Goal: Information Seeking & Learning: Learn about a topic

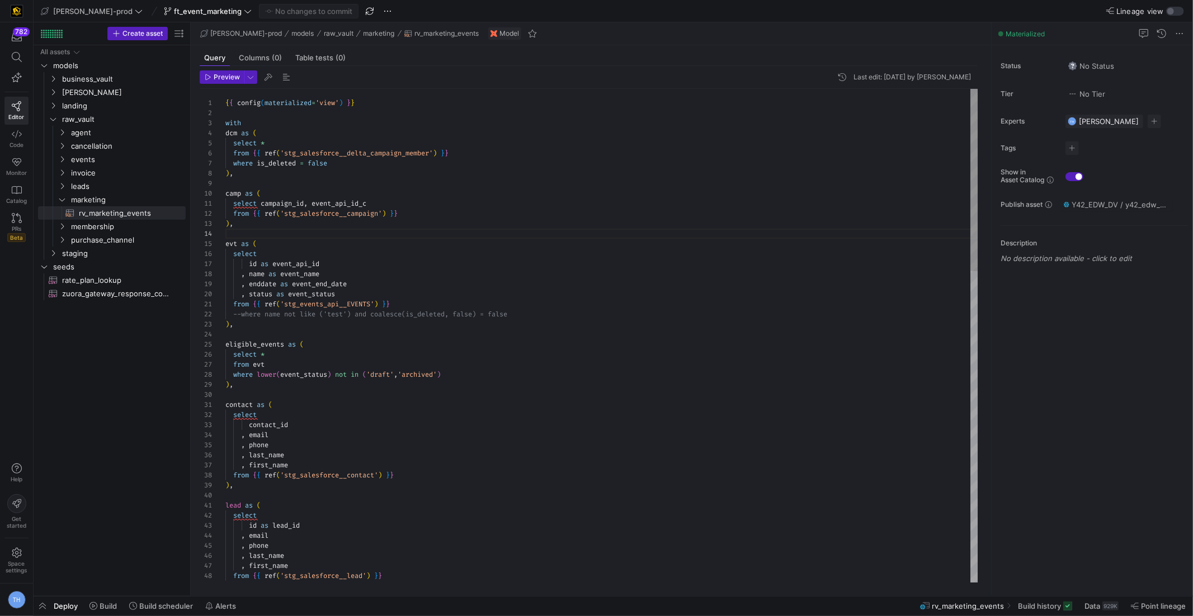
scroll to position [30, 0]
click at [357, 228] on div at bounding box center [596, 308] width 1193 height 616
type textarea "{{ config(materialized='view') }} with dcm as ( select * from {{ ref('stg_sales…"
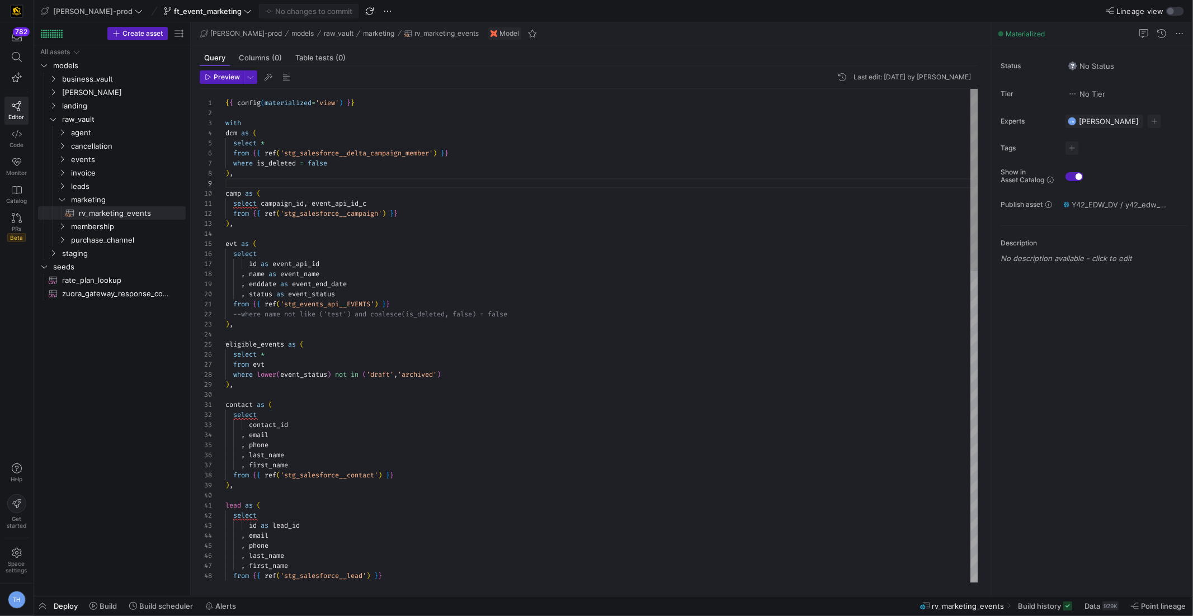
scroll to position [10, 0]
click at [135, 12] on icon at bounding box center [139, 11] width 8 height 8
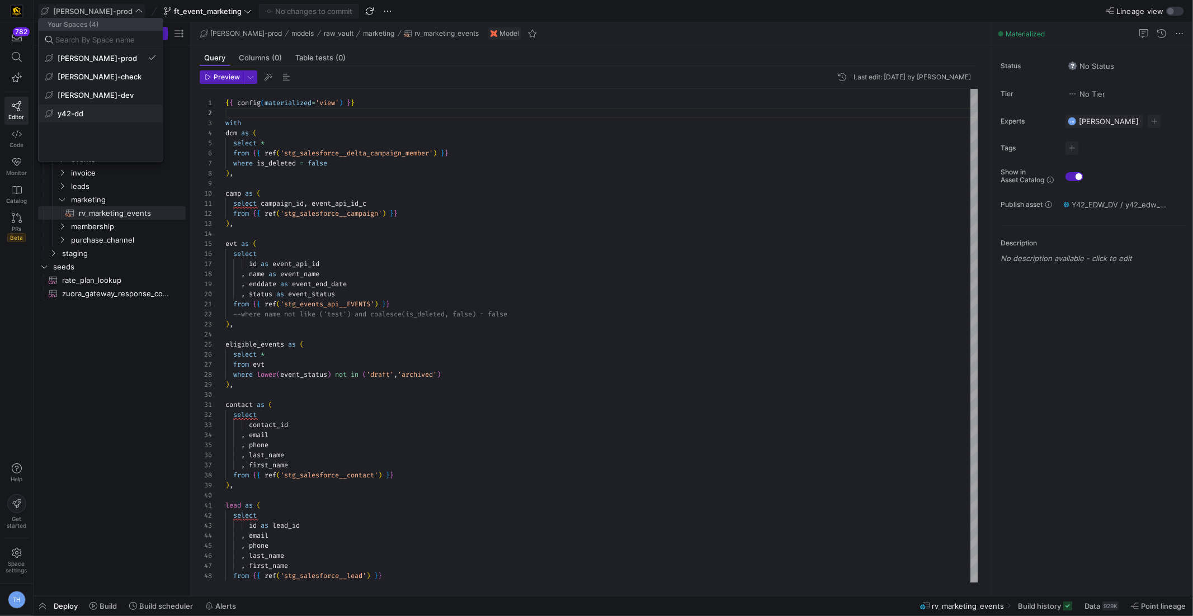
click at [107, 117] on span "y42-dd" at bounding box center [100, 113] width 111 height 9
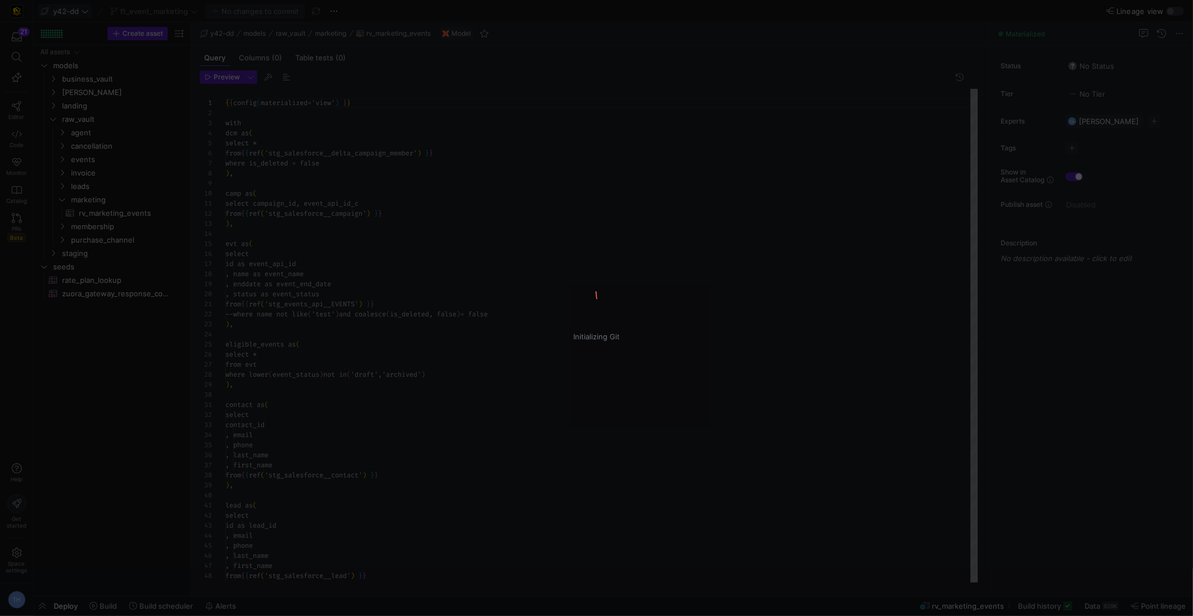
scroll to position [101, 0]
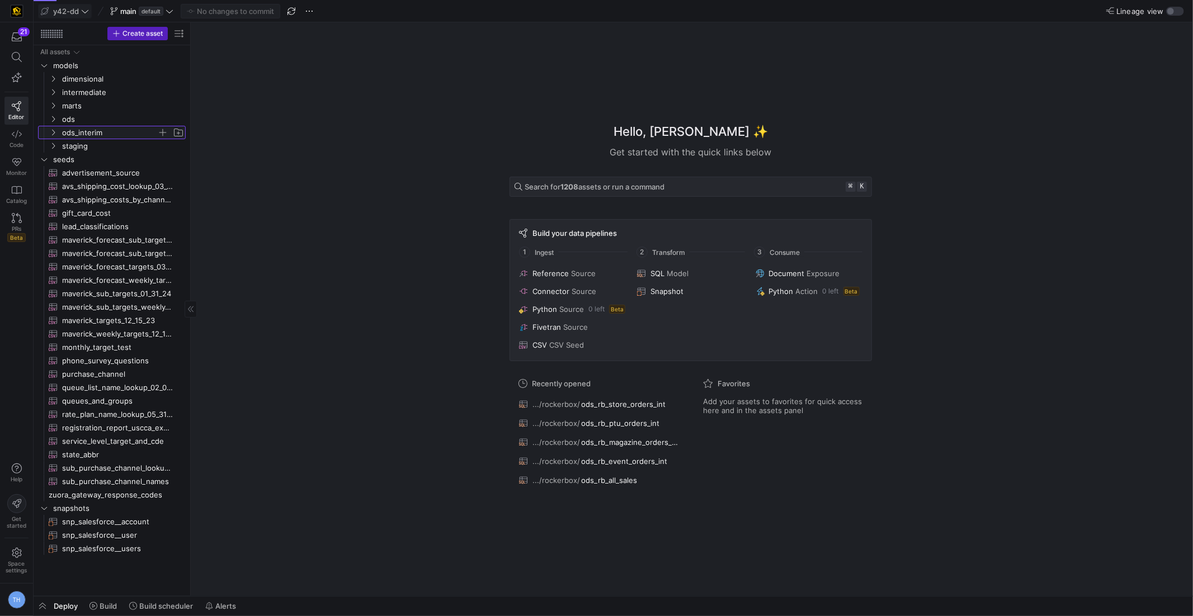
click at [107, 134] on span "ods_interim" at bounding box center [109, 132] width 95 height 13
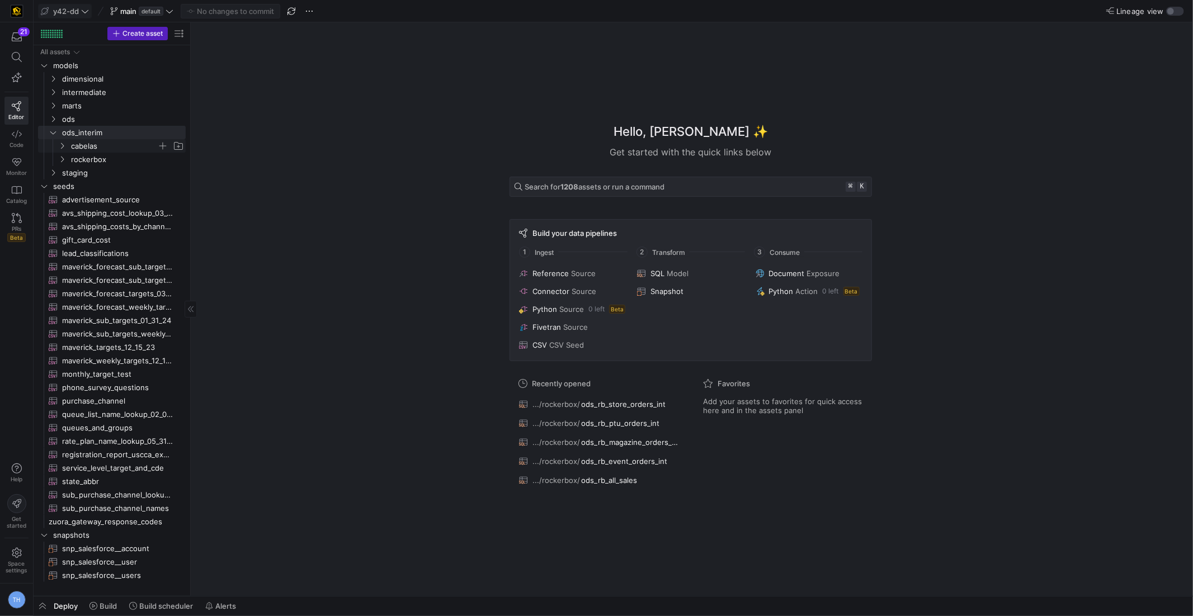
click at [109, 150] on span "cabelas" at bounding box center [114, 146] width 86 height 13
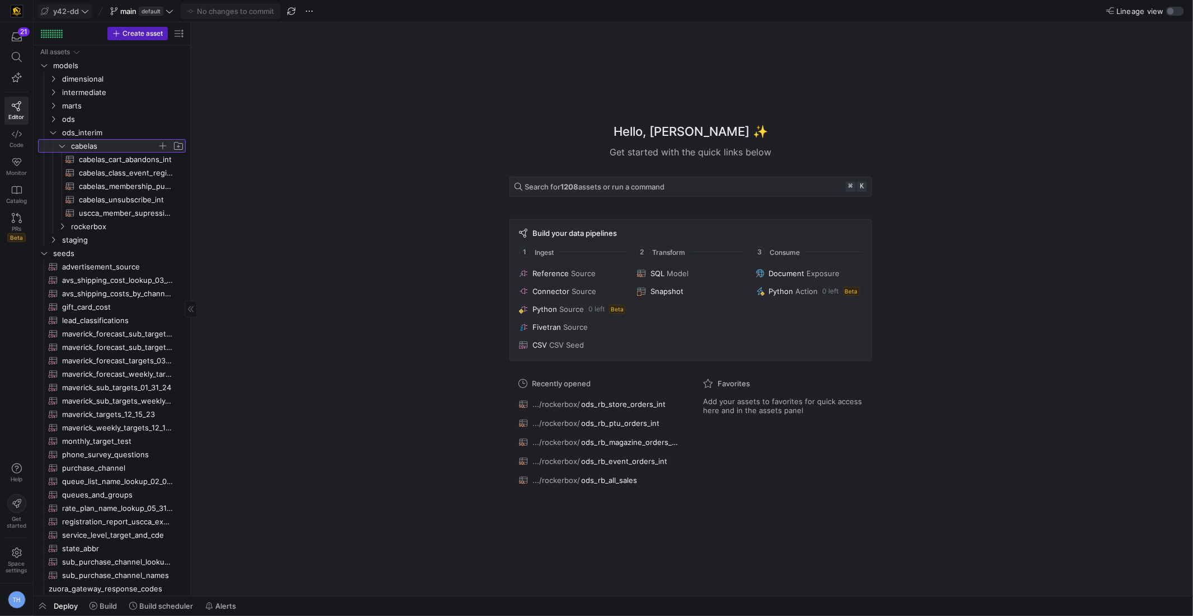
click at [109, 150] on span "cabelas" at bounding box center [114, 146] width 86 height 13
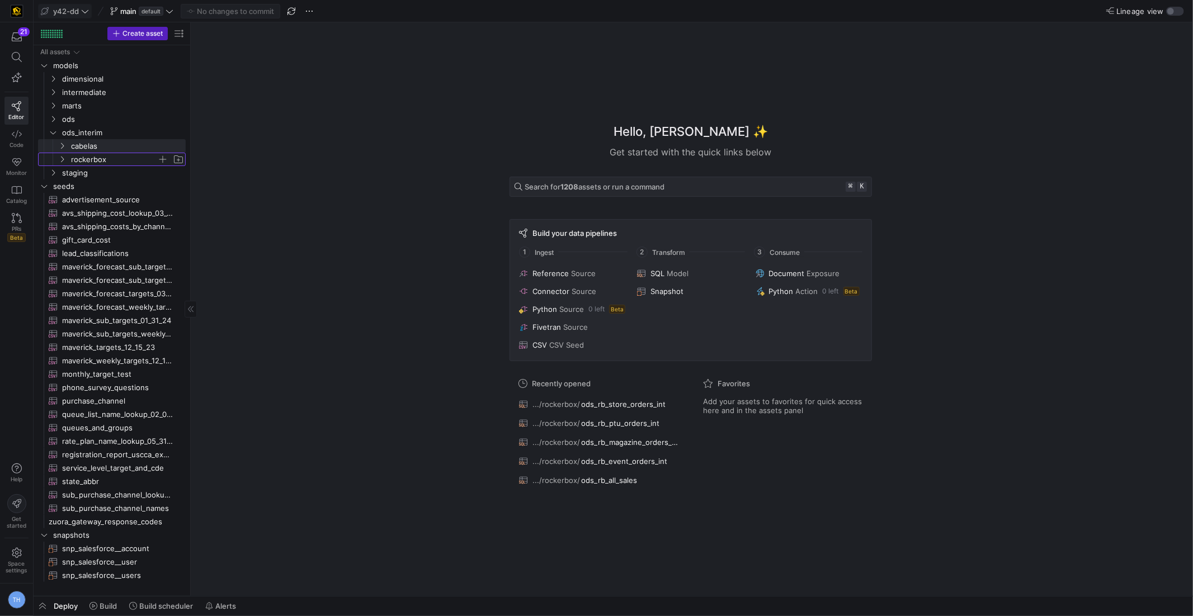
click at [108, 156] on span "rockerbox" at bounding box center [114, 159] width 86 height 13
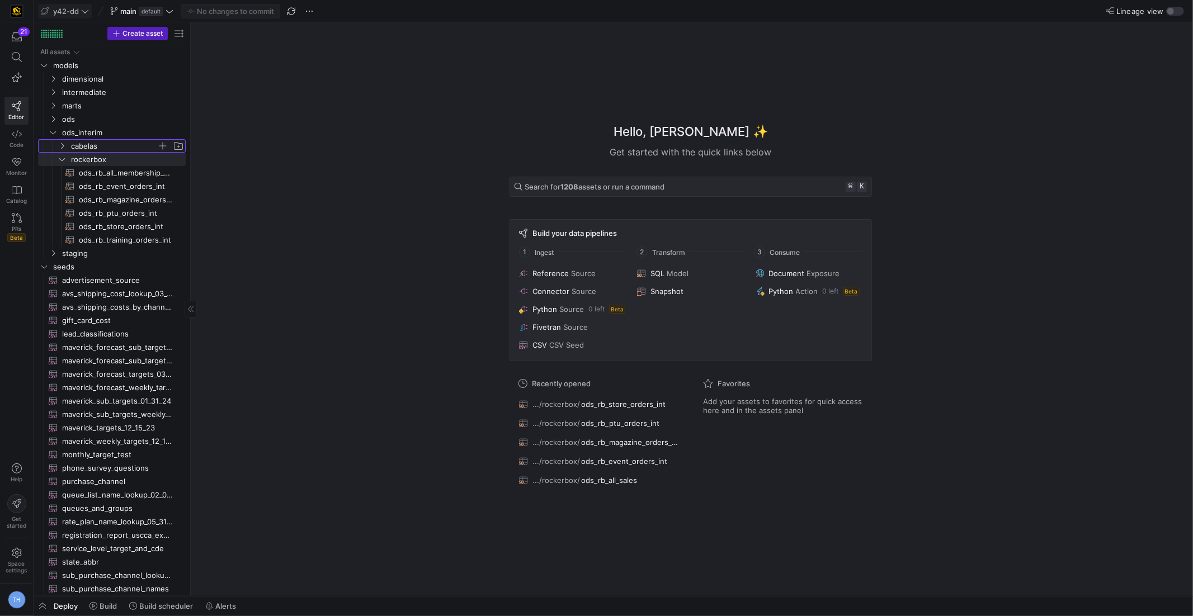
click at [109, 150] on span "cabelas" at bounding box center [114, 146] width 86 height 13
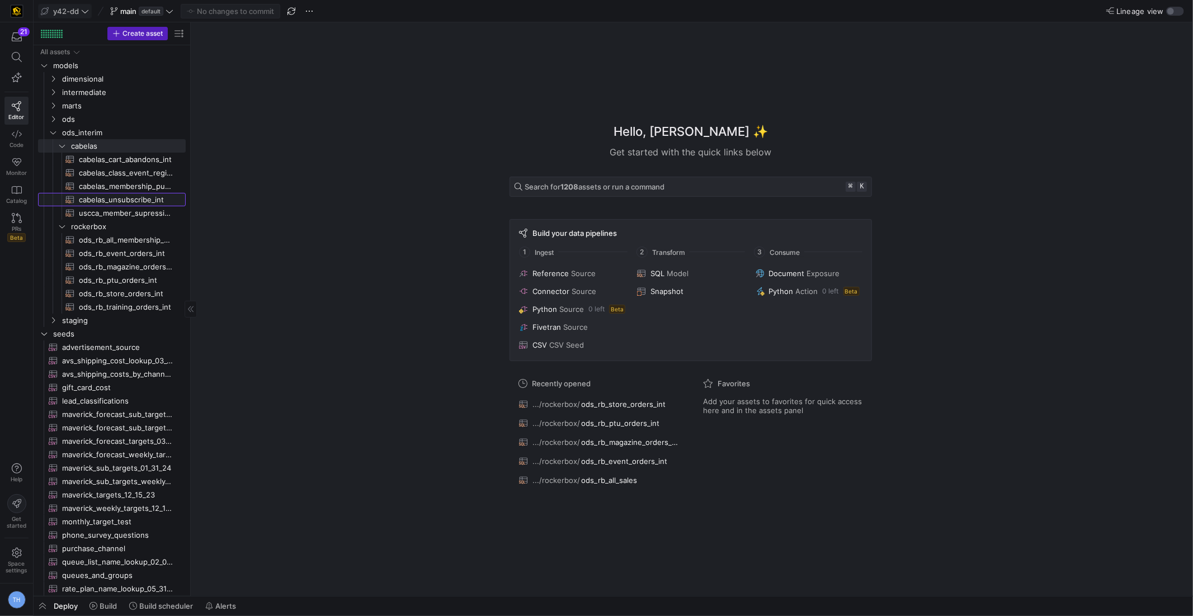
click at [152, 196] on span "cabelas_unsubscribe_int​​​​​​​​​​" at bounding box center [126, 200] width 94 height 13
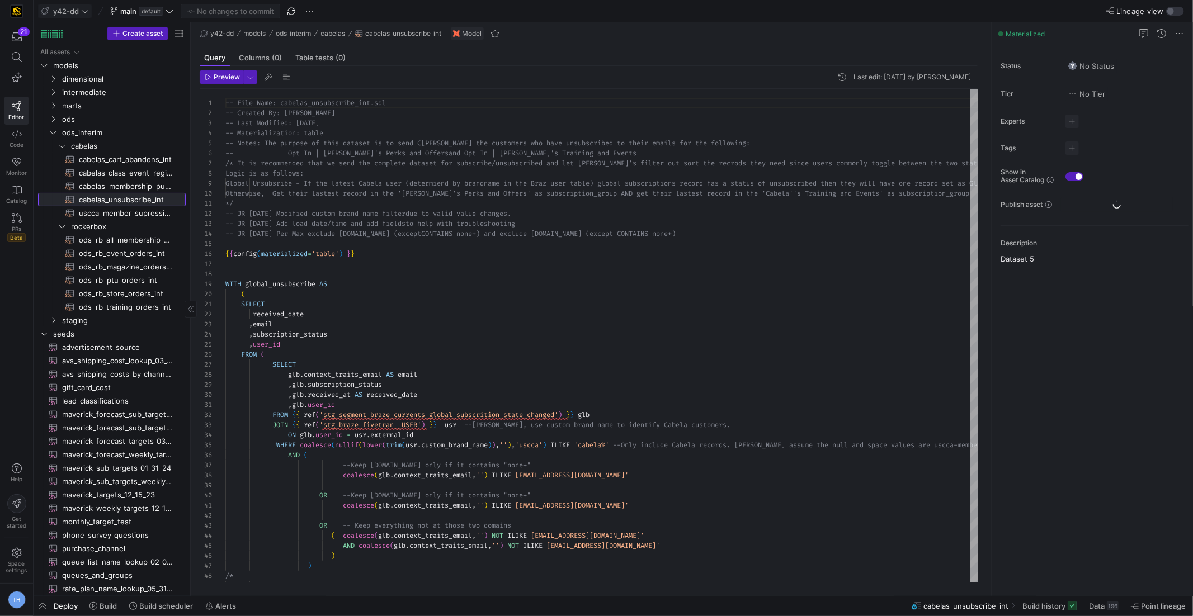
scroll to position [60, 0]
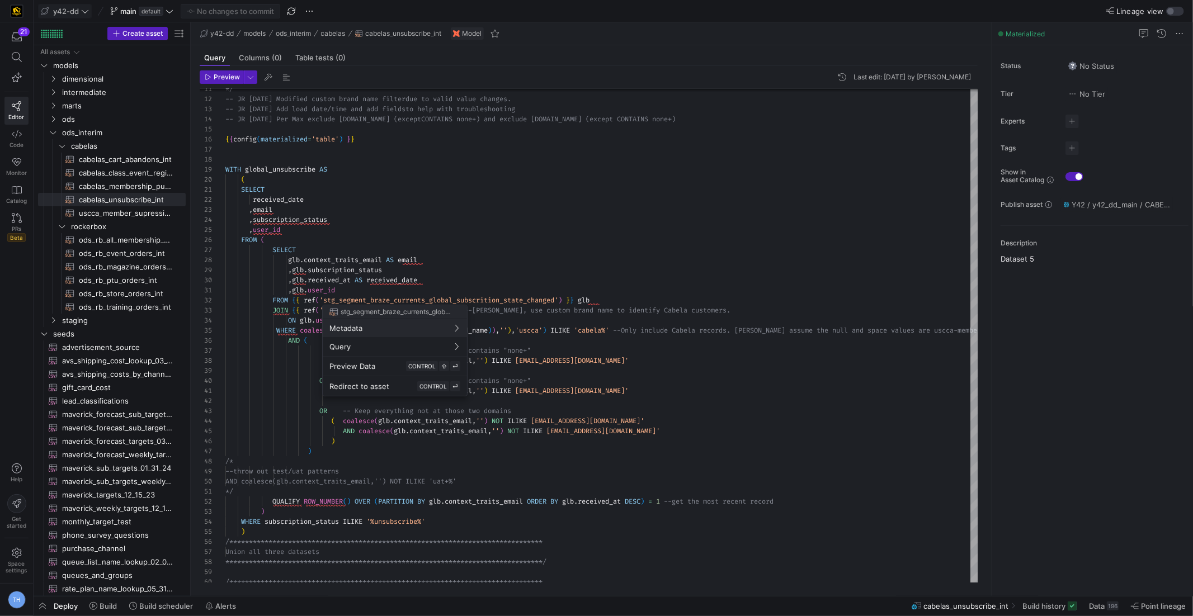
click at [482, 166] on div at bounding box center [596, 308] width 1193 height 616
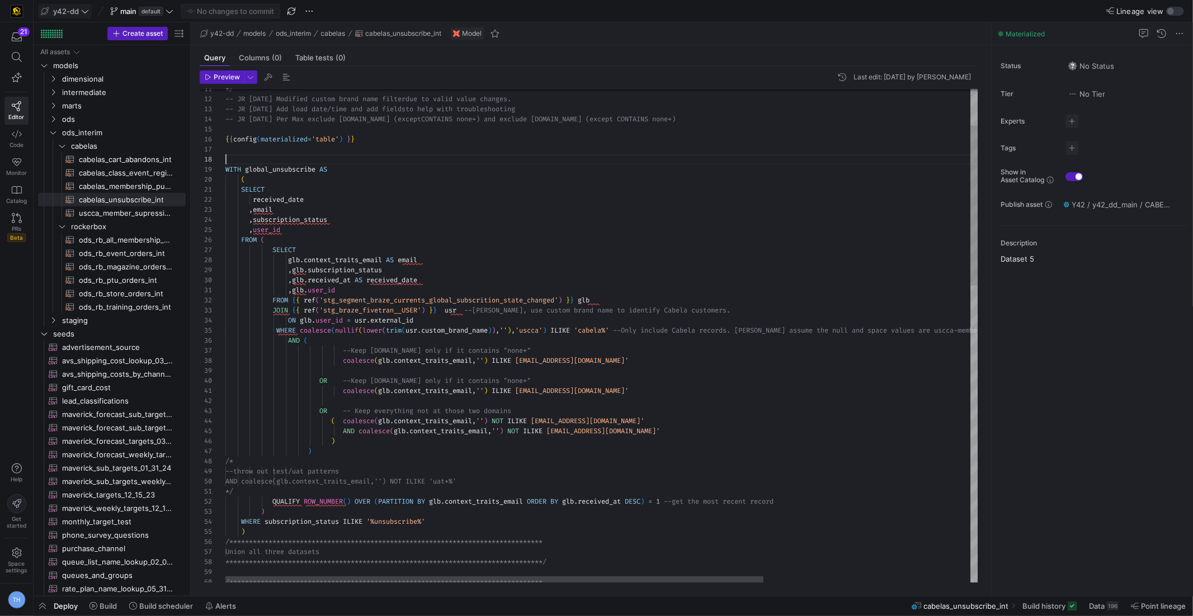
scroll to position [70, 0]
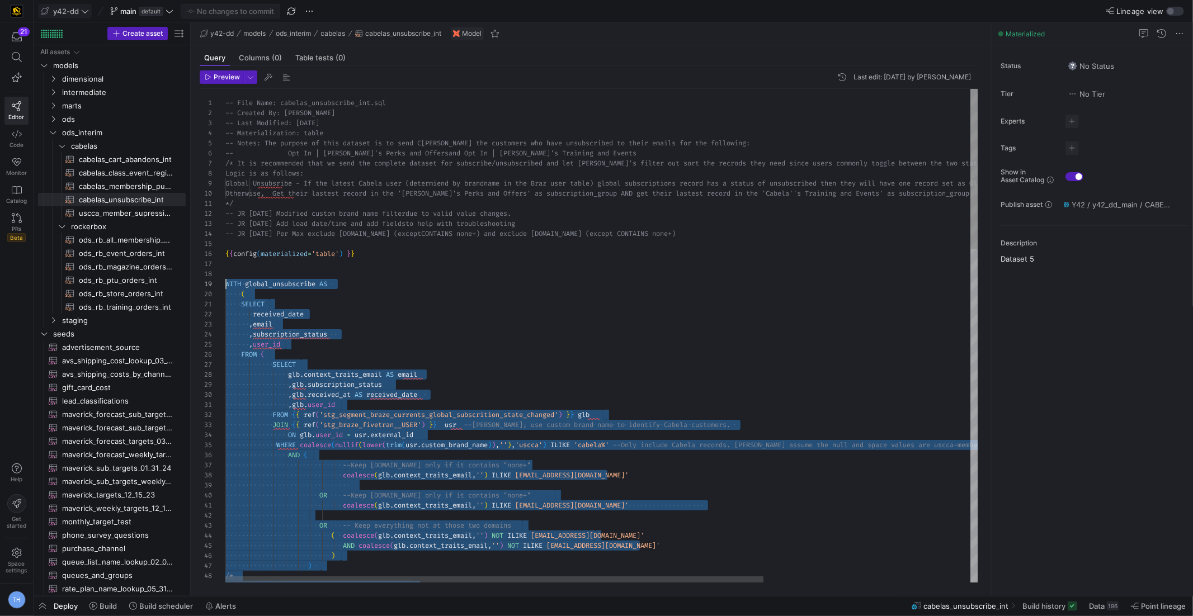
scroll to position [80, 0]
drag, startPoint x: 261, startPoint y: 410, endPoint x: 201, endPoint y: 286, distance: 137.9
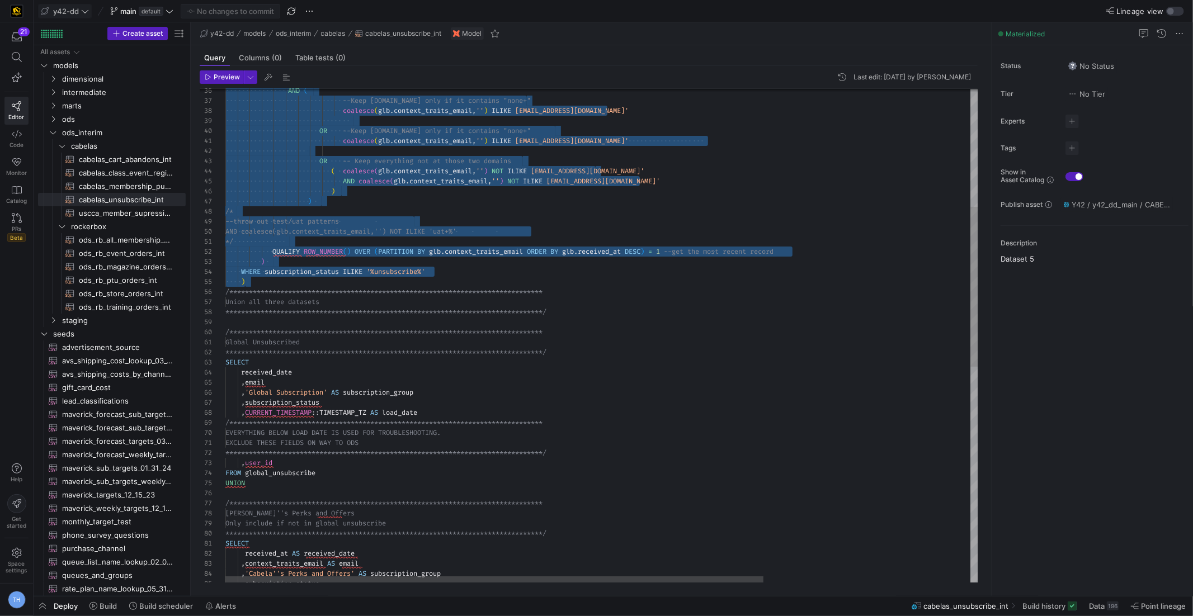
click at [346, 298] on div "**********" at bounding box center [746, 487] width 1042 height 1526
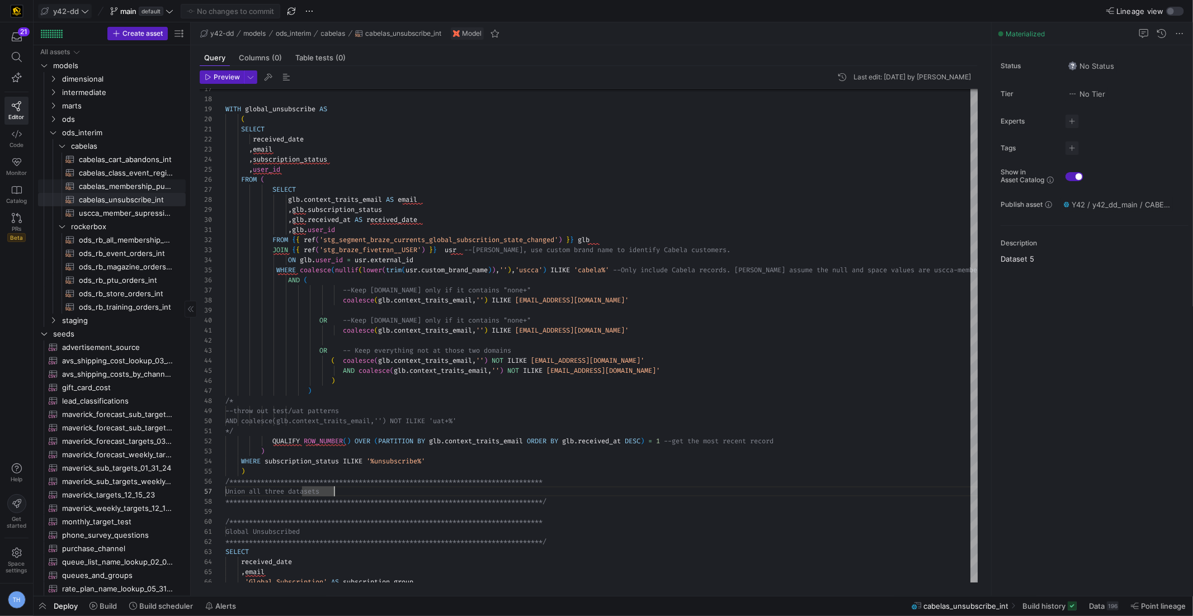
click at [125, 180] on span "cabelas_membership_purchase_int​​​​​​​​​​" at bounding box center [126, 186] width 94 height 13
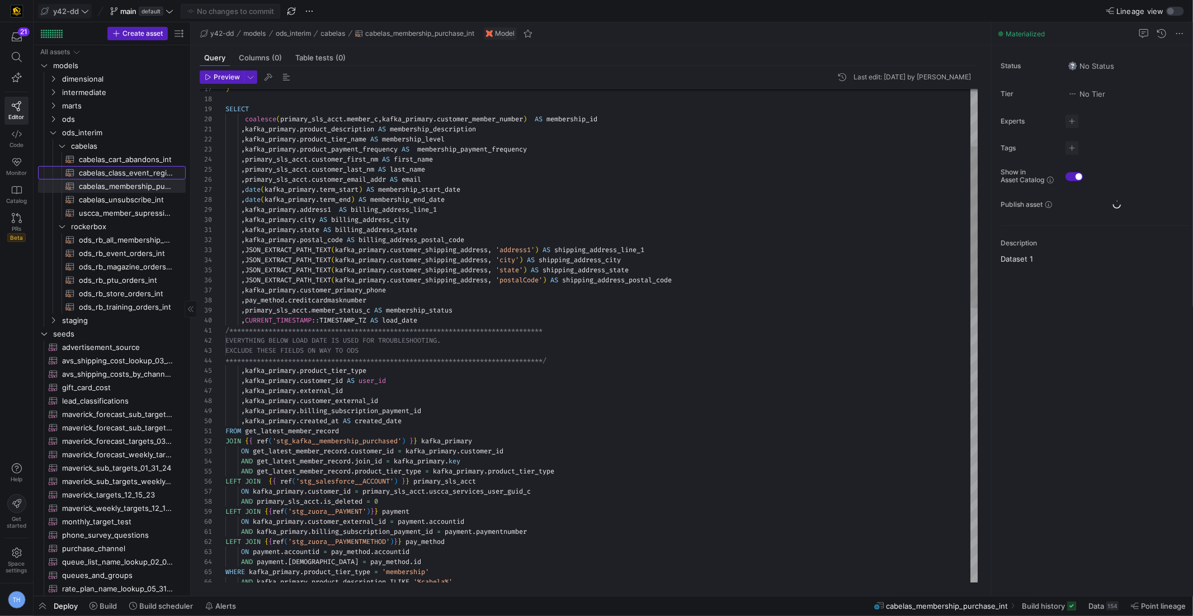
click at [125, 171] on span "cabelas_class_event_registrants_int​​​​​​​​​​" at bounding box center [126, 173] width 94 height 13
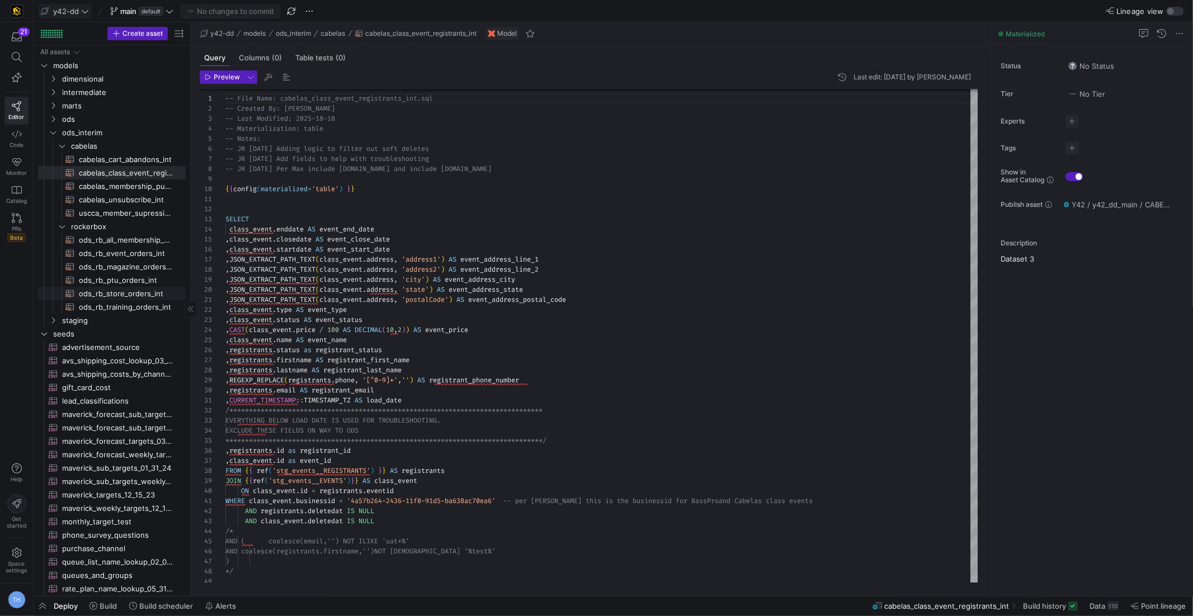
click at [132, 294] on span "ods_rb_store_orders_int​​​​​​​​​​" at bounding box center [126, 294] width 94 height 13
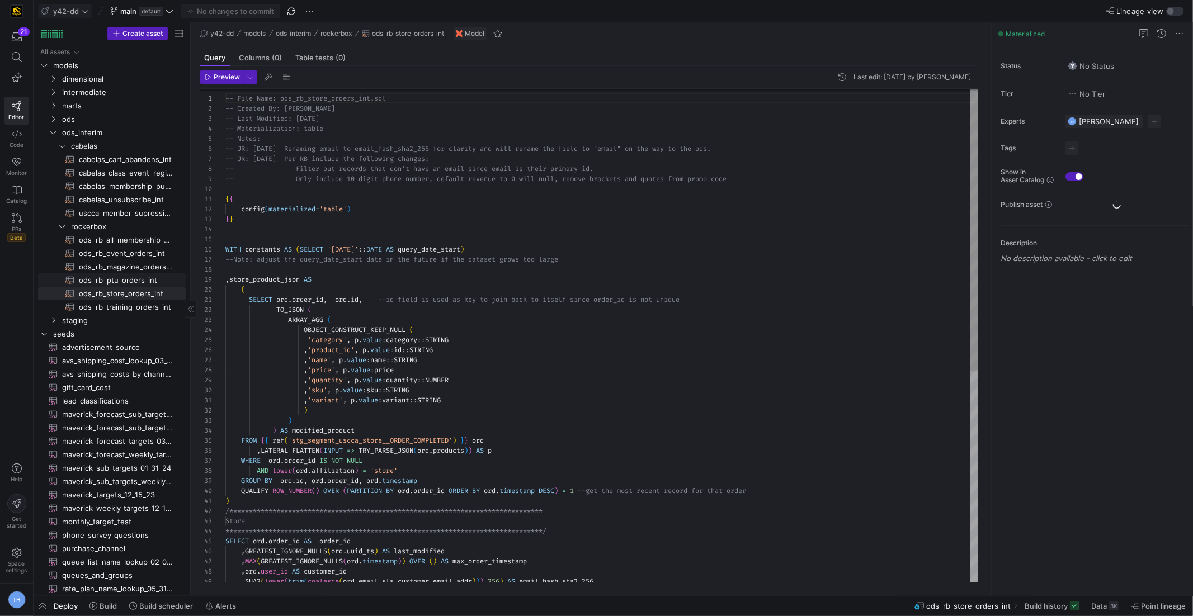
click at [131, 274] on span "ods_rb_ptu_orders_int​​​​​​​​​​" at bounding box center [126, 280] width 94 height 13
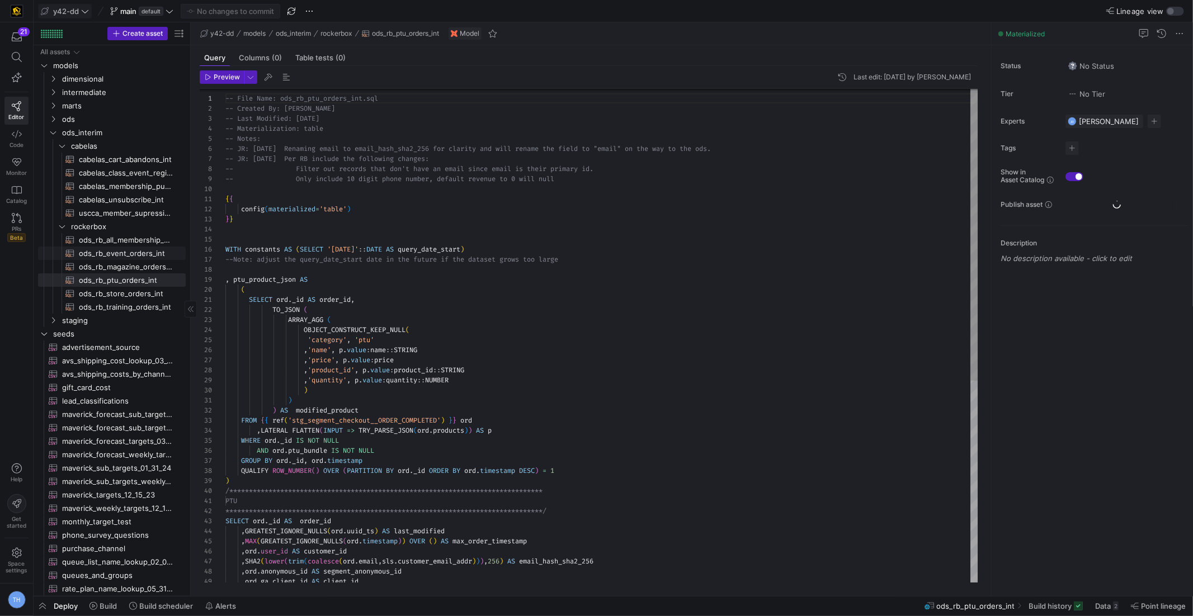
click at [129, 255] on span "ods_rb_event_orders_int​​​​​​​​​​" at bounding box center [126, 253] width 94 height 13
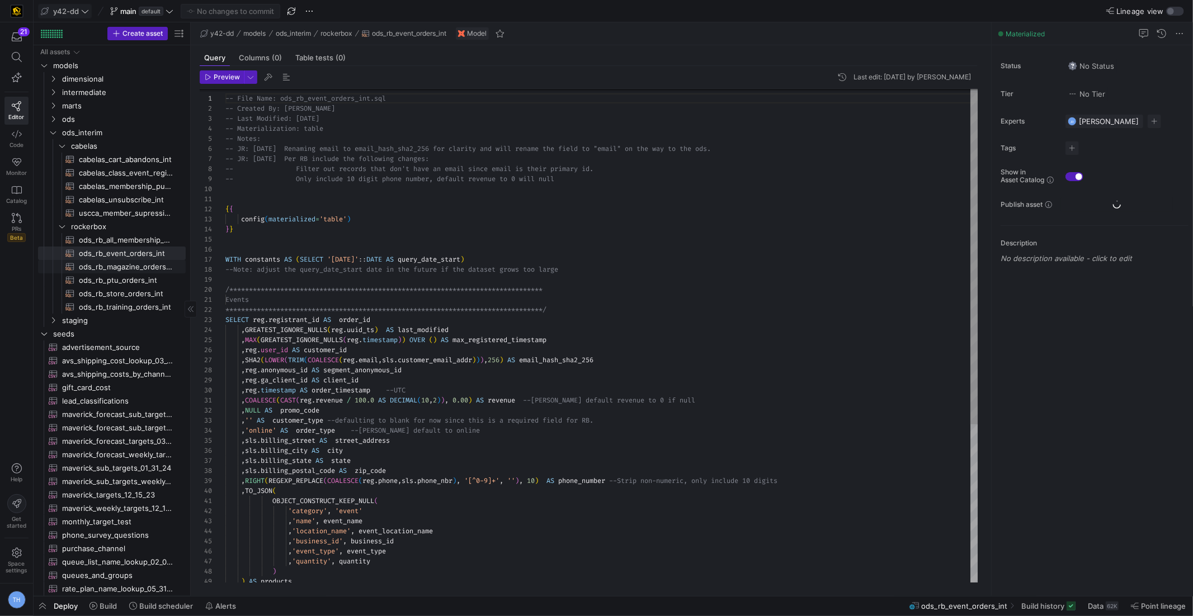
click at [130, 274] on span "ods_rb_ptu_orders_int​​​​​​​​​​" at bounding box center [126, 280] width 94 height 13
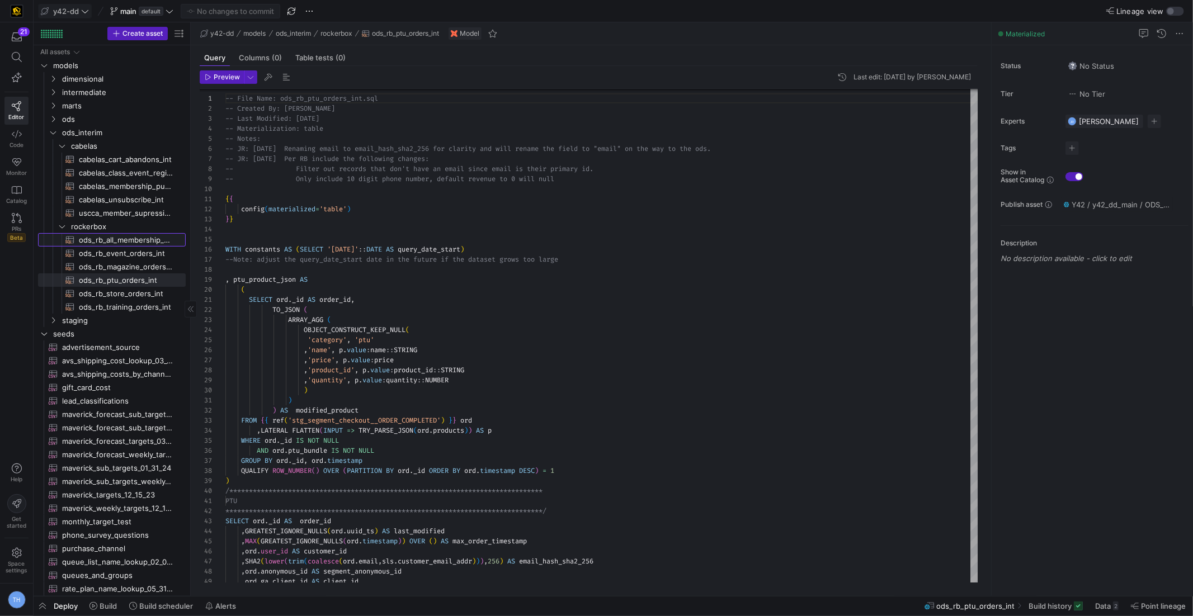
click at [130, 240] on span "ods_rb_all_membership_sale_int​​​​​​​​​​" at bounding box center [126, 240] width 94 height 13
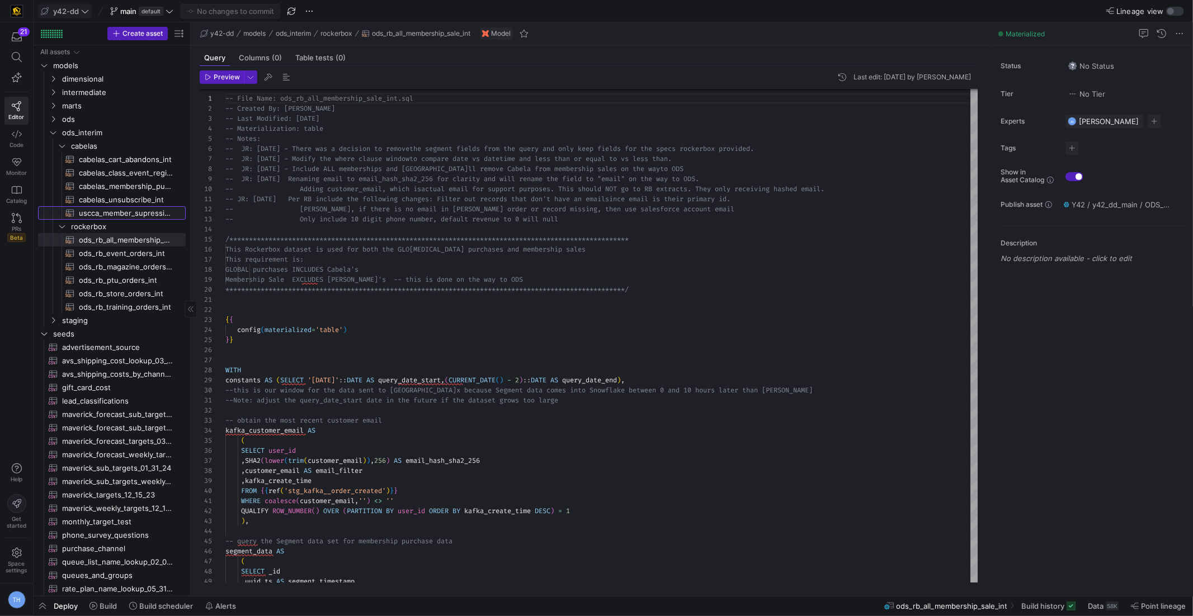
click at [118, 215] on span "uscca_member_supression_int​​​​​​​​​​" at bounding box center [126, 213] width 94 height 13
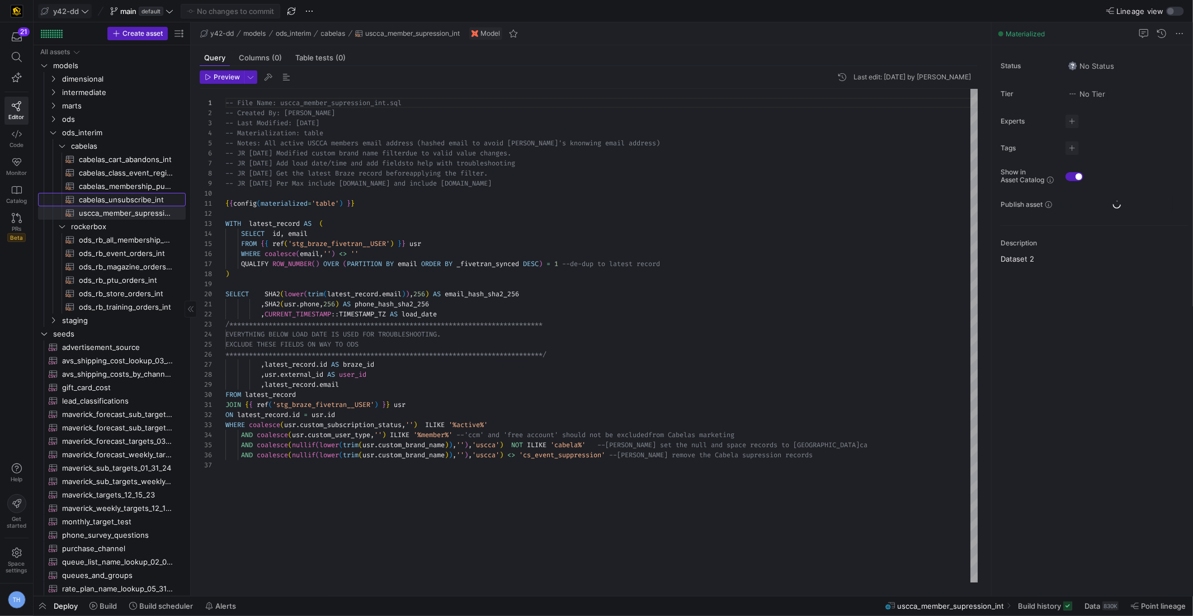
click at [117, 195] on span "cabelas_unsubscribe_int​​​​​​​​​​" at bounding box center [126, 200] width 94 height 13
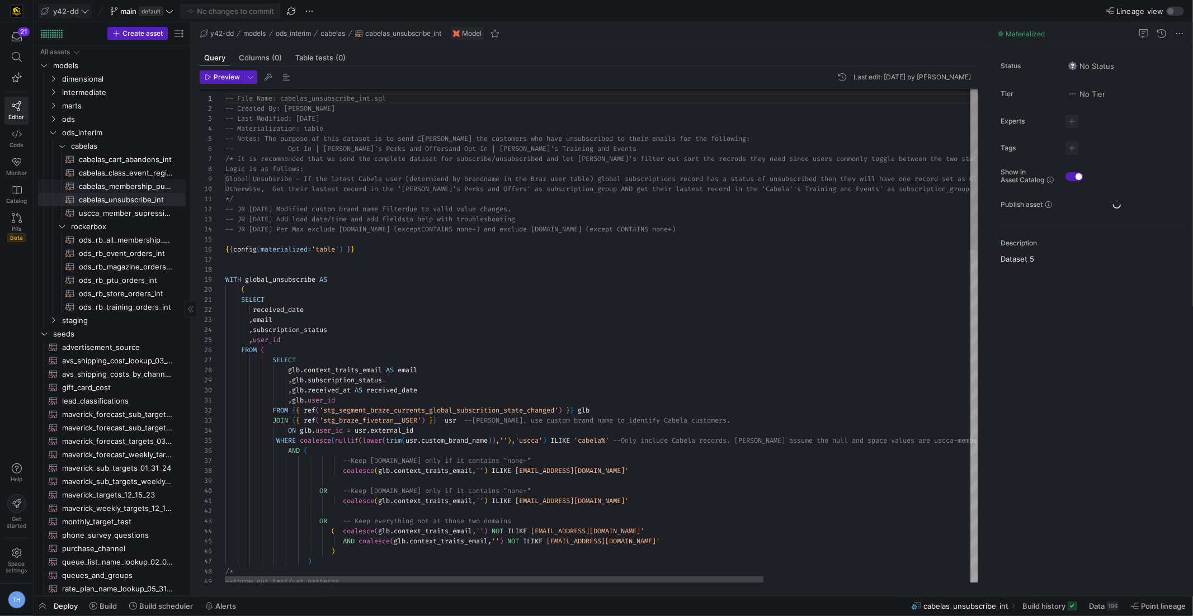
click at [120, 183] on span "cabelas_membership_purchase_int​​​​​​​​​​" at bounding box center [126, 186] width 94 height 13
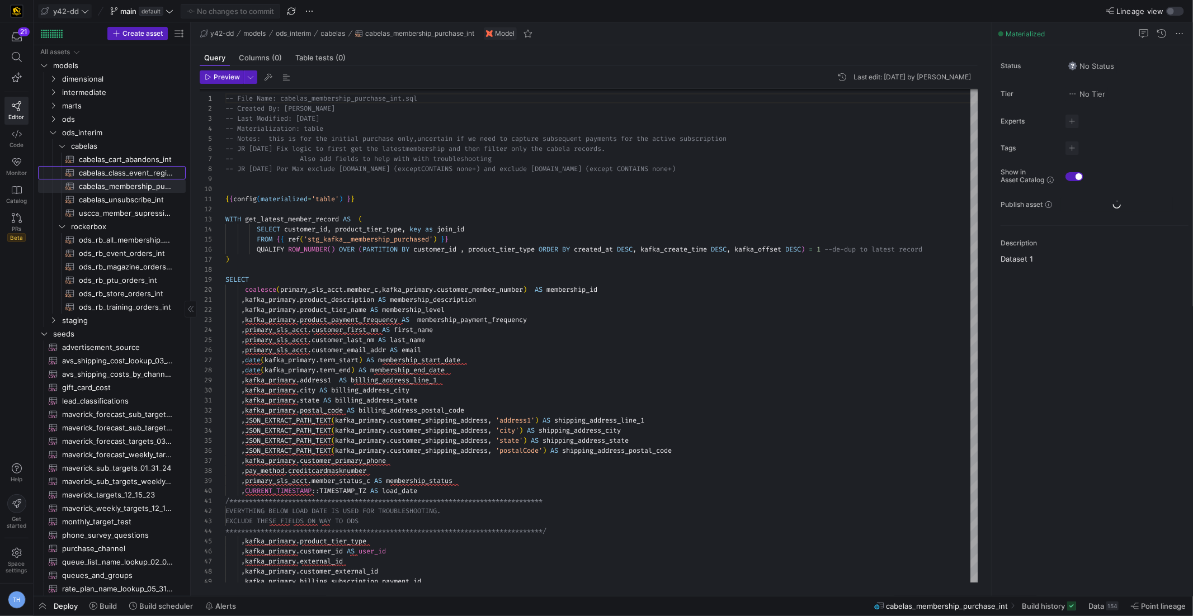
click at [120, 170] on span "cabelas_class_event_registrants_int​​​​​​​​​​" at bounding box center [126, 173] width 94 height 13
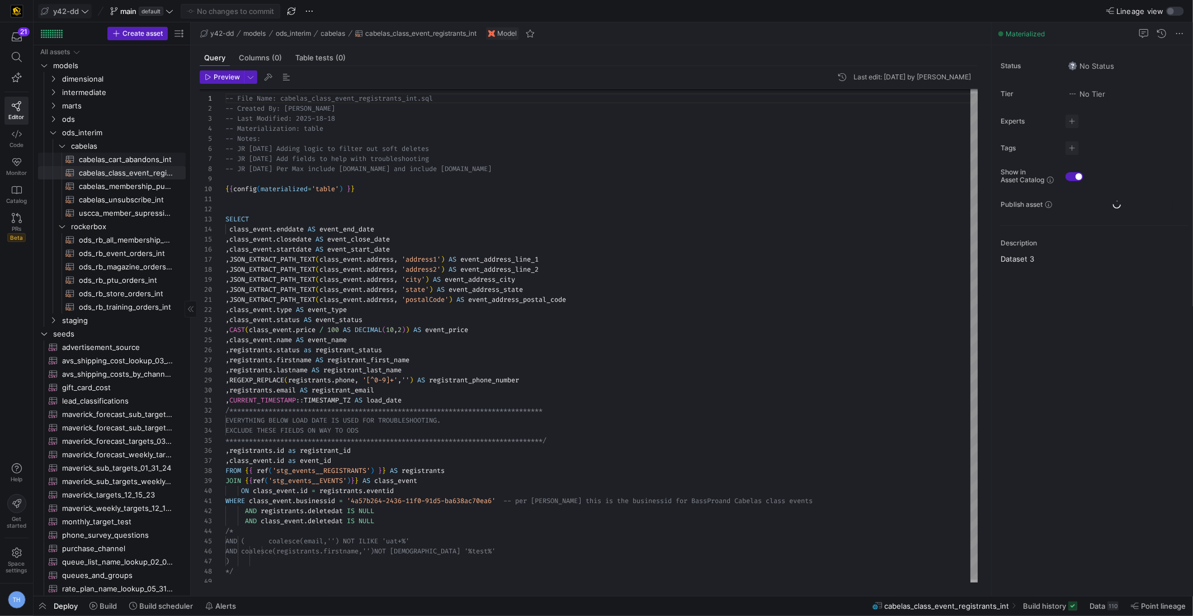
click at [120, 156] on span "cabelas_cart_abandons_int​​​​​​​​​​" at bounding box center [126, 159] width 94 height 13
type textarea "-- File Name: cabelas_cart_abandons_int.sql -- Created By: [PERSON_NAME] -- Las…"
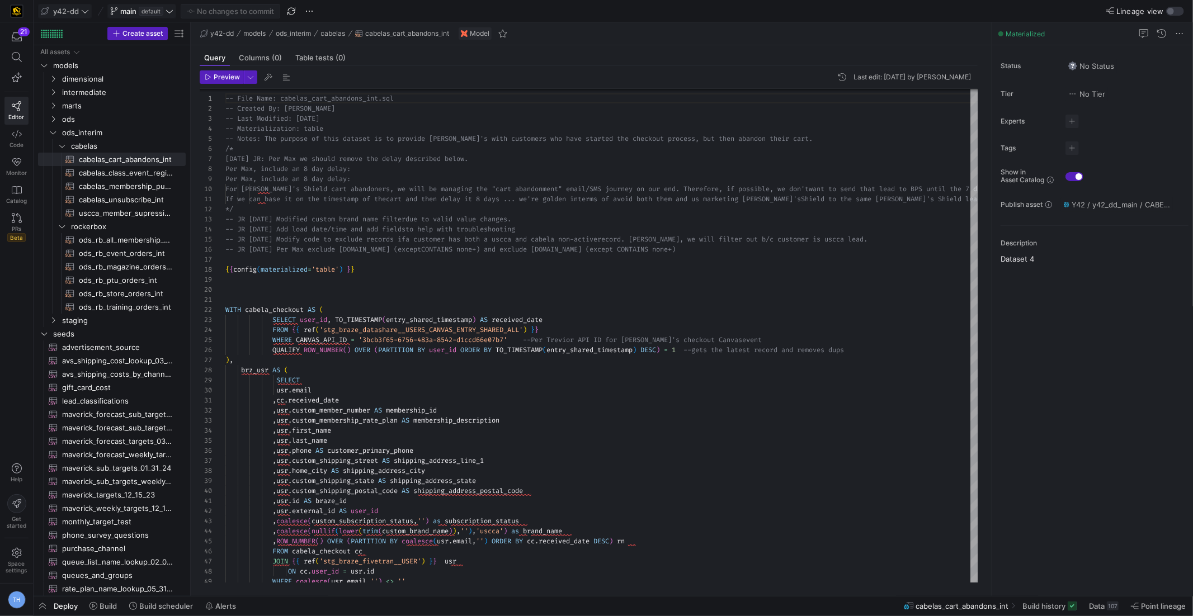
click at [171, 13] on icon at bounding box center [170, 11] width 8 height 8
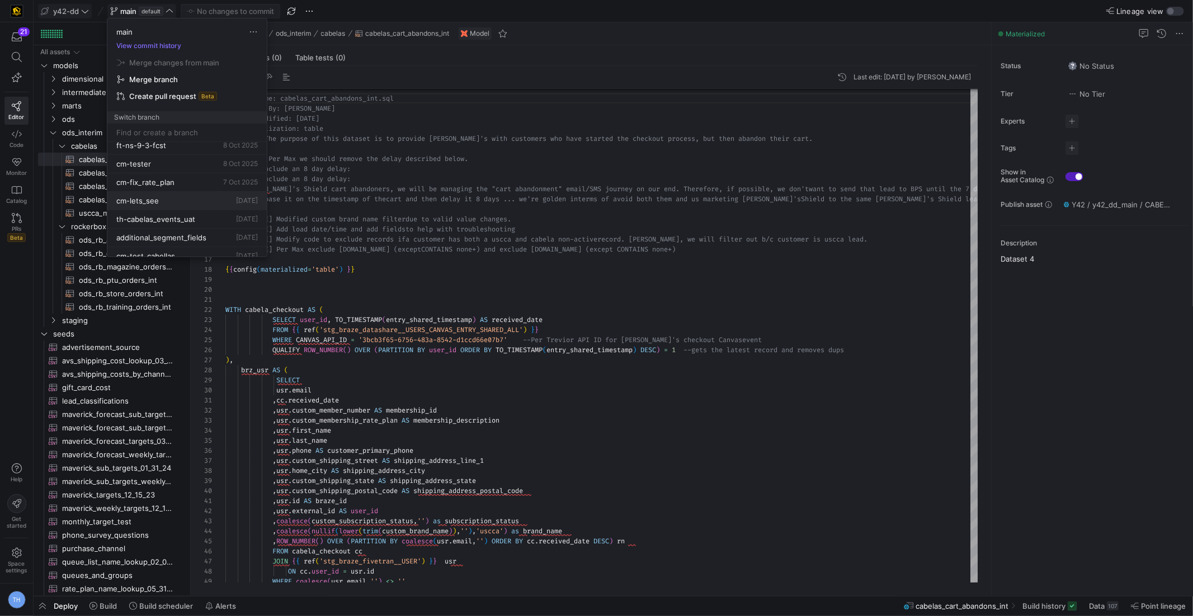
scroll to position [26, 0]
click at [84, 12] on div at bounding box center [596, 308] width 1193 height 616
click at [80, 12] on span "y42-dd" at bounding box center [65, 11] width 48 height 9
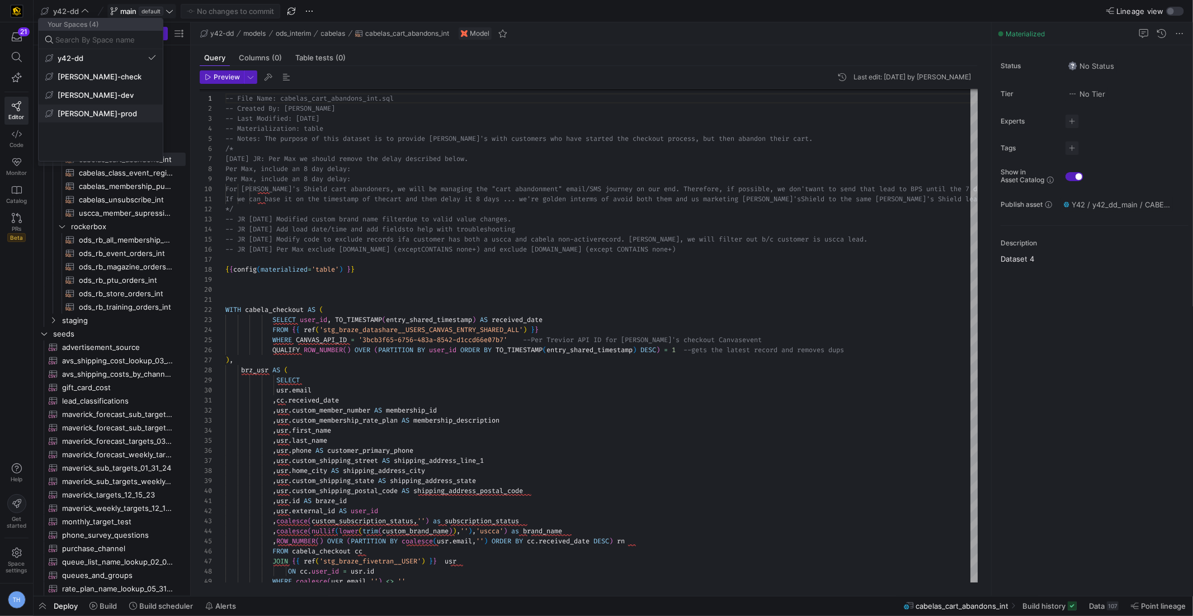
click at [112, 118] on button "[PERSON_NAME]-prod" at bounding box center [101, 114] width 124 height 18
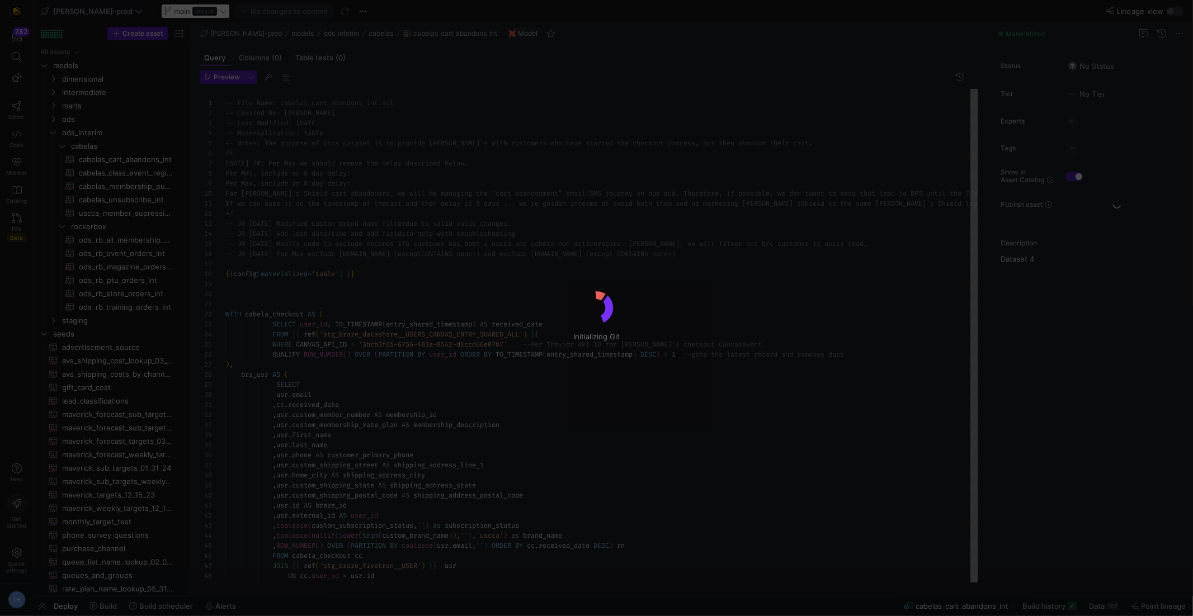
scroll to position [91, 0]
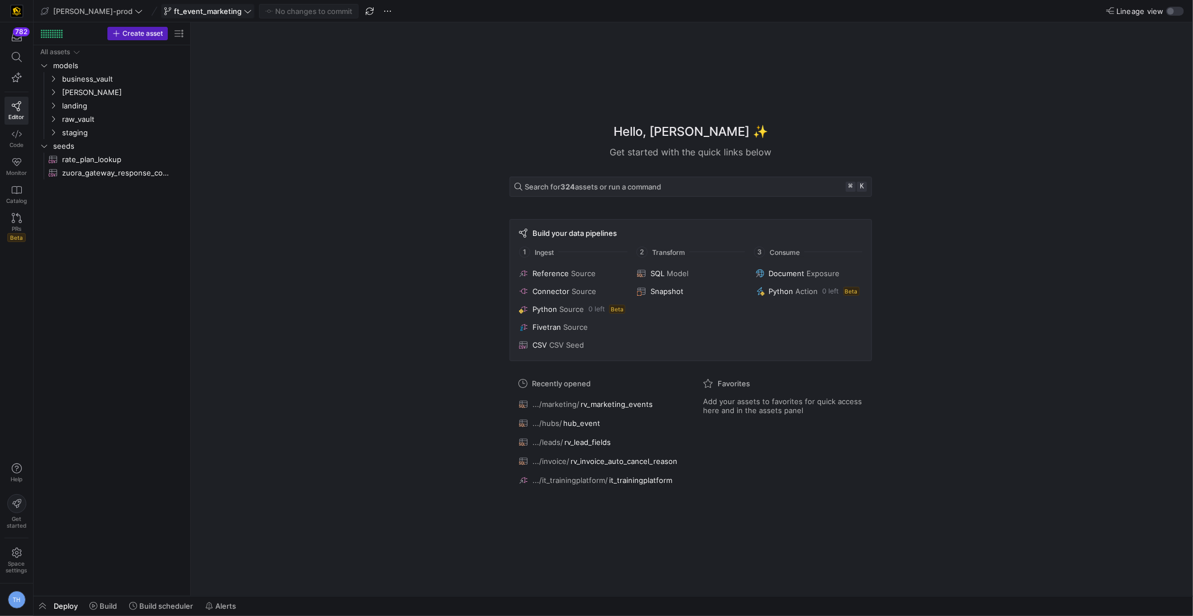
click at [90, 18] on y42-top-nav "[PERSON_NAME]-prod ft_event_marketing No changes to commit Lineage view" at bounding box center [614, 11] width 1160 height 22
click at [87, 11] on span "[PERSON_NAME]-prod" at bounding box center [92, 11] width 79 height 9
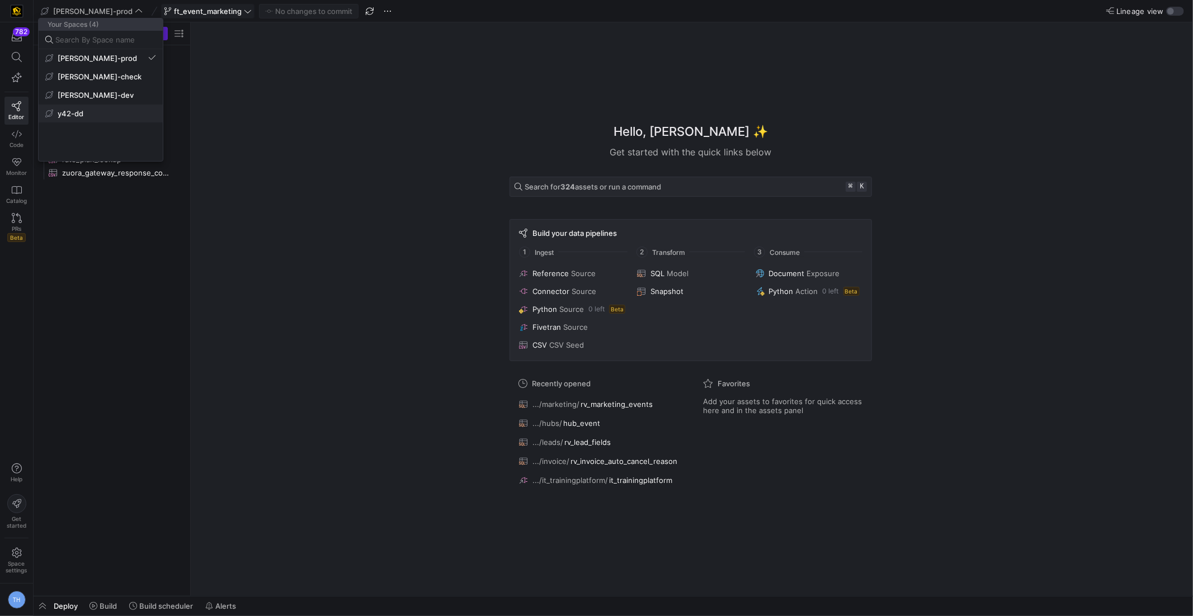
click at [95, 119] on button "y42-dd" at bounding box center [101, 114] width 124 height 18
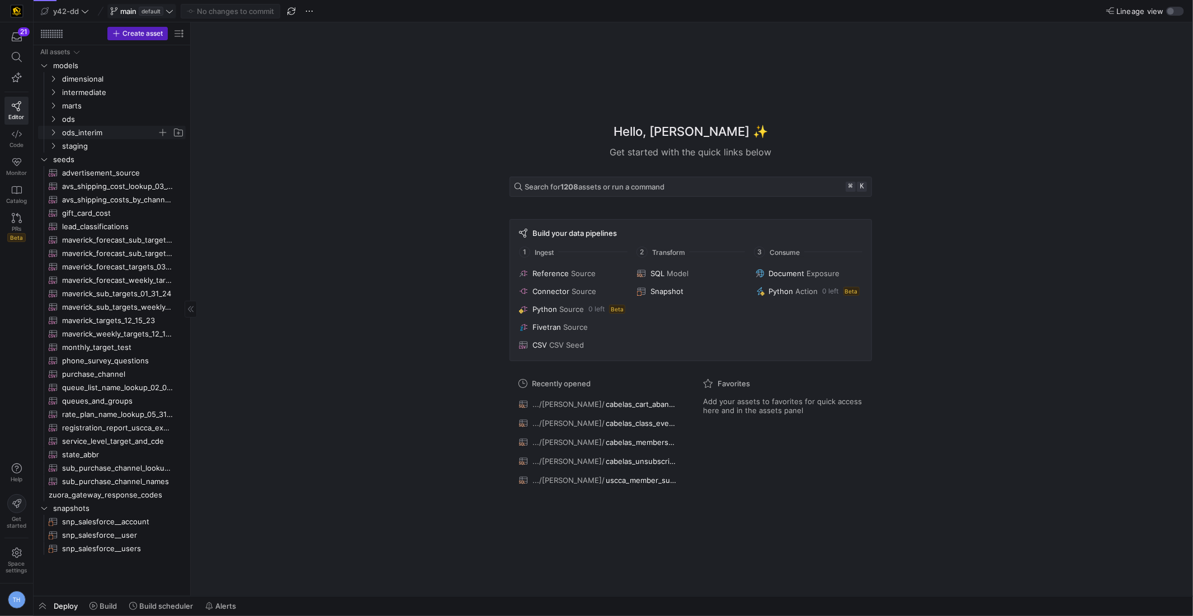
click at [100, 127] on span "ods_interim" at bounding box center [109, 132] width 95 height 13
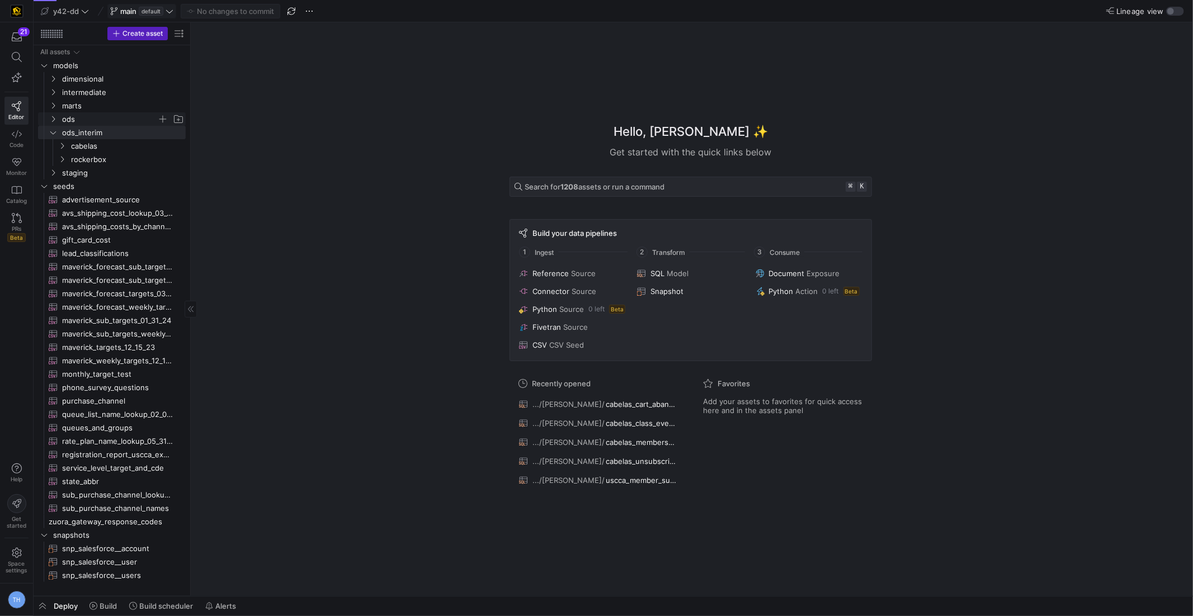
click at [98, 120] on span "ods" at bounding box center [109, 119] width 95 height 13
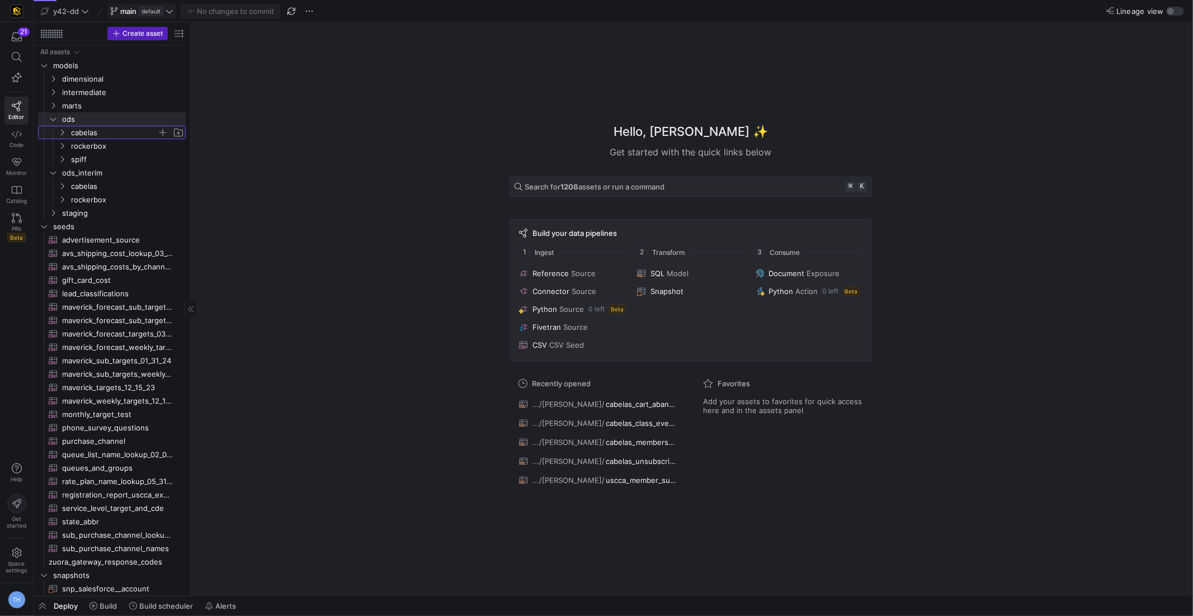
click at [102, 134] on span "cabelas" at bounding box center [114, 132] width 86 height 13
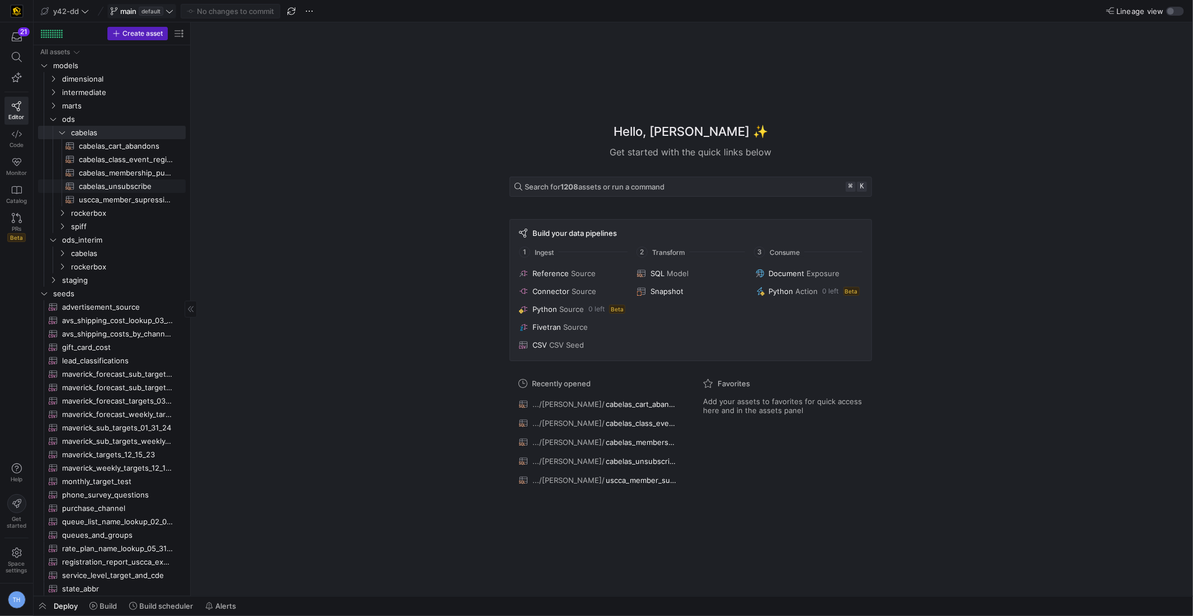
click at [114, 189] on span "cabelas_unsubscribe​​​​​​​​​​" at bounding box center [126, 186] width 94 height 13
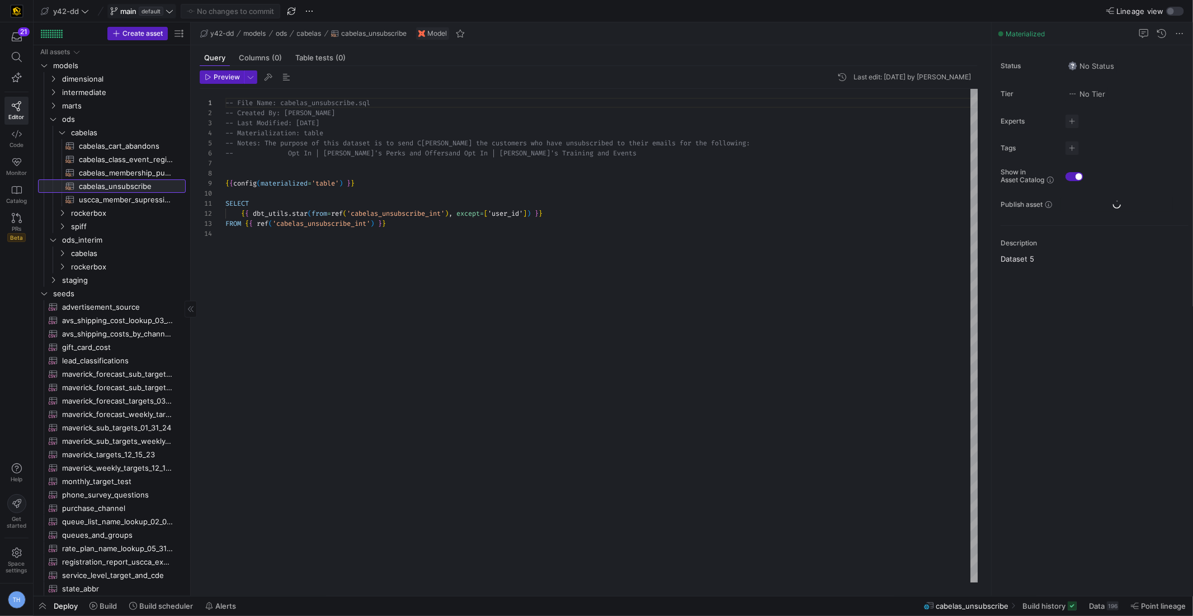
scroll to position [101, 0]
click at [121, 256] on span "cabelas" at bounding box center [114, 253] width 86 height 13
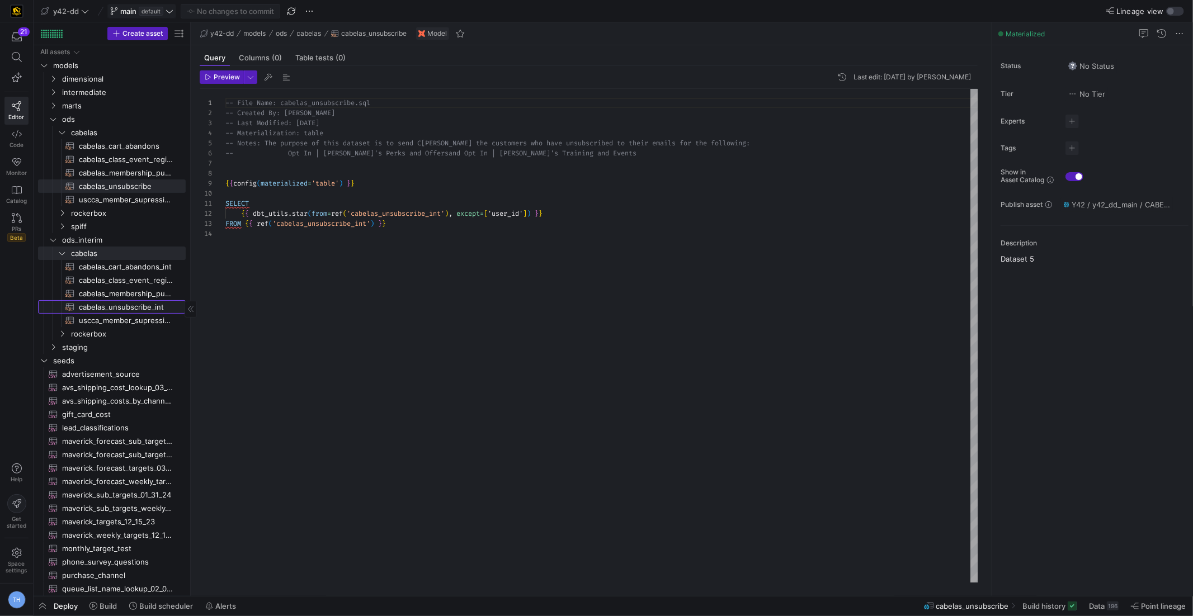
click at [132, 305] on span "cabelas_unsubscribe_int​​​​​​​​​​" at bounding box center [126, 307] width 94 height 13
type textarea "-- File Name: cabelas_unsubscribe_int.sql -- Created By: [PERSON_NAME] -- Last …"
